Goal: Information Seeking & Learning: Learn about a topic

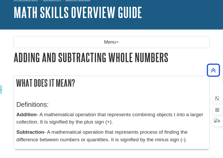
scroll to position [26, 0]
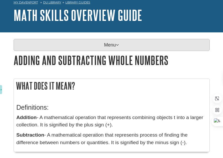
click at [35, 43] on p "Menu" at bounding box center [112, 45] width 196 height 12
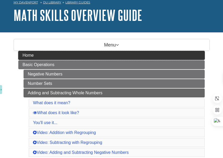
click at [23, 55] on span "Home" at bounding box center [27, 55] width 11 height 4
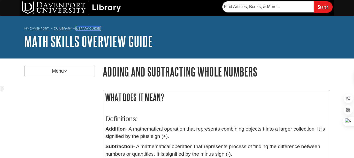
click at [78, 29] on link "Library Guides" at bounding box center [88, 29] width 25 height 4
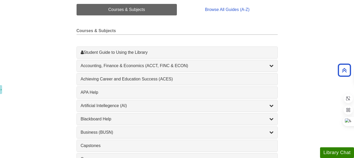
scroll to position [130, 0]
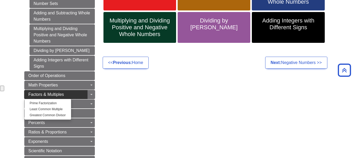
scroll to position [104, 0]
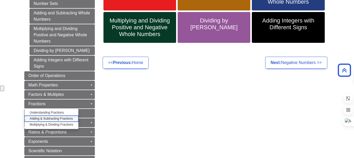
click at [39, 118] on link "Adding & Subtracting Fractions" at bounding box center [52, 119] width 54 height 6
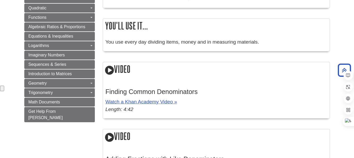
scroll to position [365, 0]
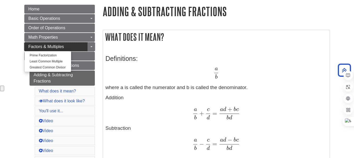
scroll to position [52, 0]
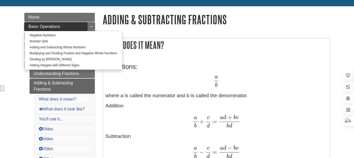
click at [58, 29] on link "Basic Operations" at bounding box center [59, 26] width 70 height 9
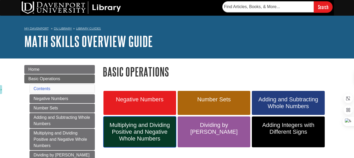
click at [149, 128] on span "Multiplying and Dividing Positive and Negative Whole Numbers" at bounding box center [139, 132] width 65 height 20
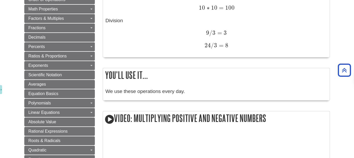
scroll to position [183, 0]
